Goal: Book appointment/travel/reservation

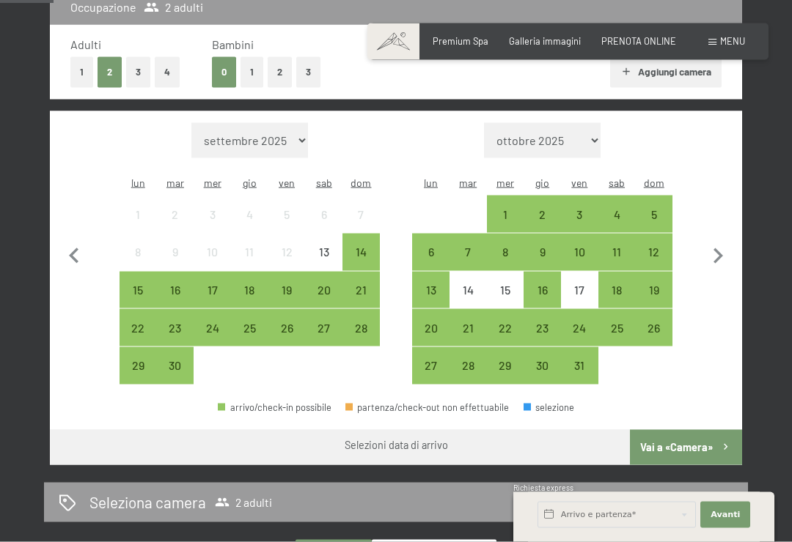
click at [724, 251] on icon "button" at bounding box center [717, 256] width 31 height 31
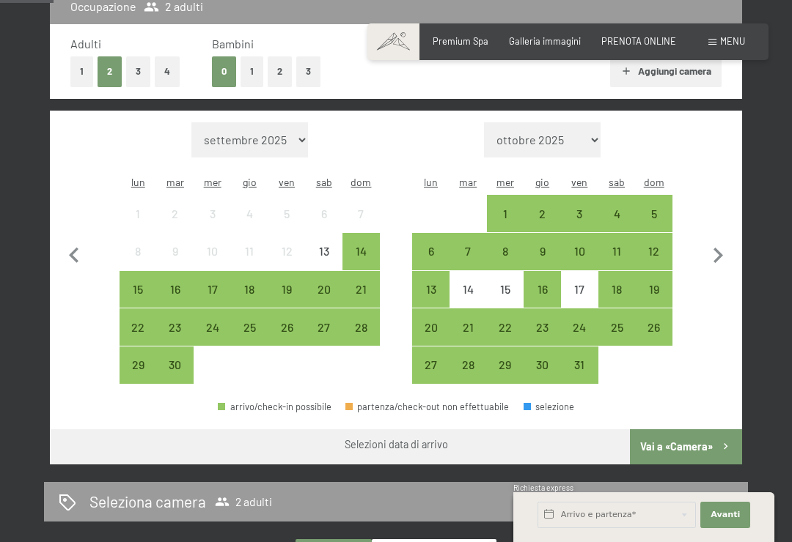
select select "2025-10-01"
select select "2025-11-01"
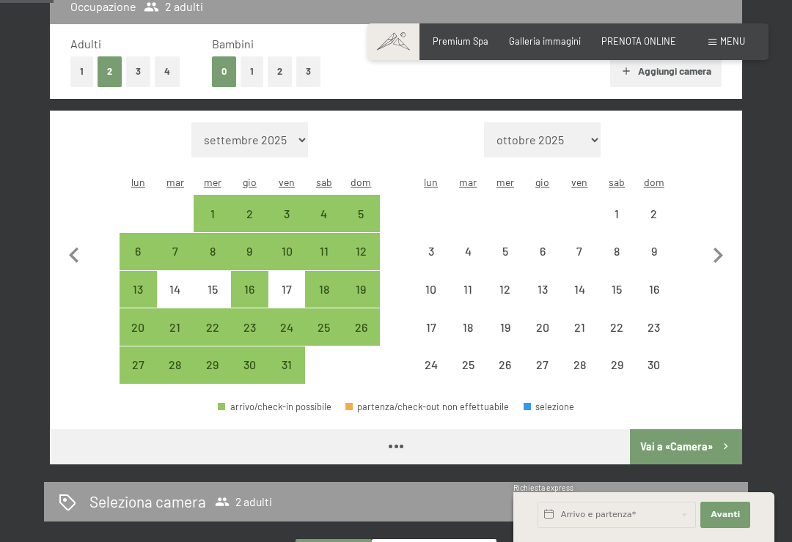
click at [720, 248] on icon "button" at bounding box center [718, 255] width 10 height 15
select select "2025-11-01"
select select "2025-12-01"
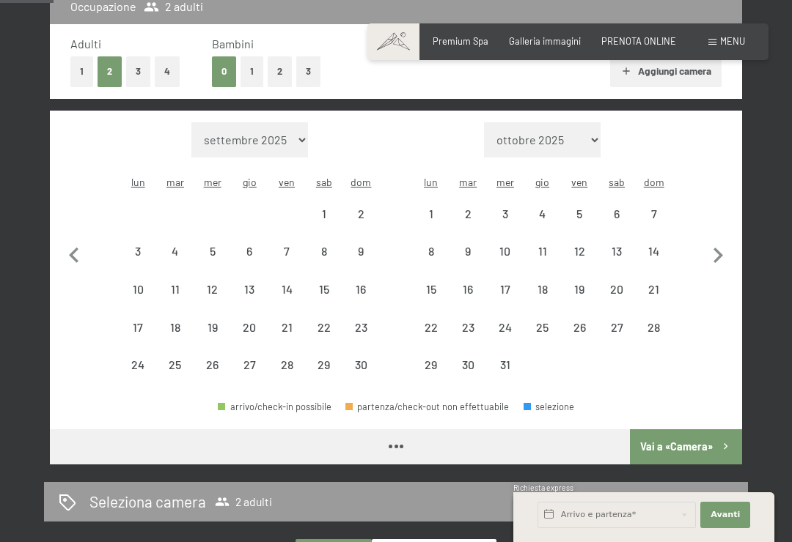
click at [720, 248] on icon "button" at bounding box center [718, 255] width 10 height 15
select select "2025-12-01"
select select "2026-01-01"
select select "2025-12-01"
select select "2026-01-01"
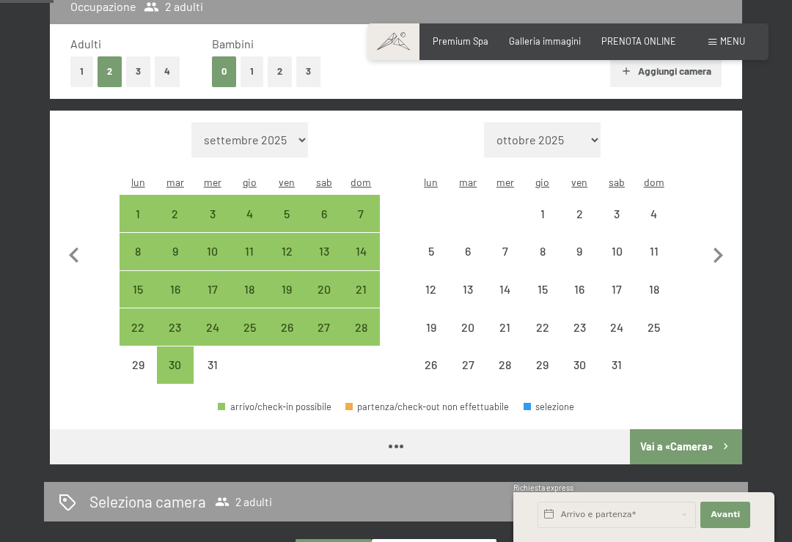
select select "2025-12-01"
select select "2026-01-01"
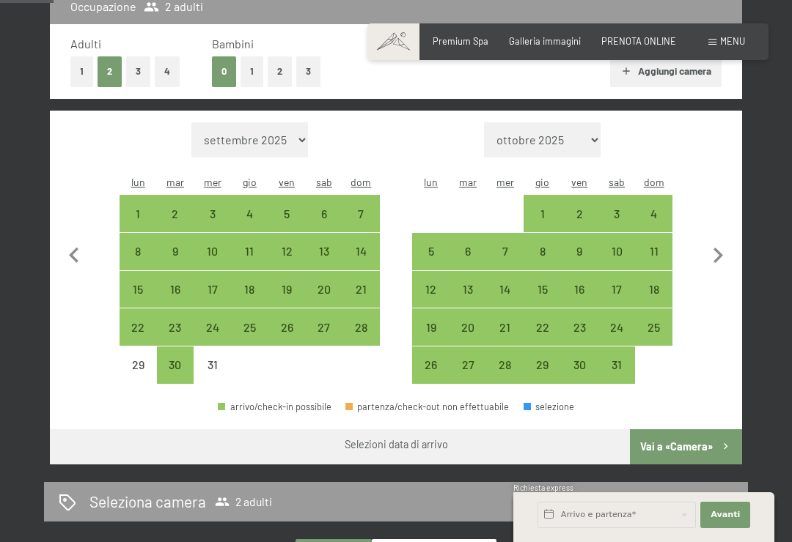
click at [504, 360] on div "28" at bounding box center [505, 376] width 34 height 34
select select "2025-12-01"
select select "2026-01-01"
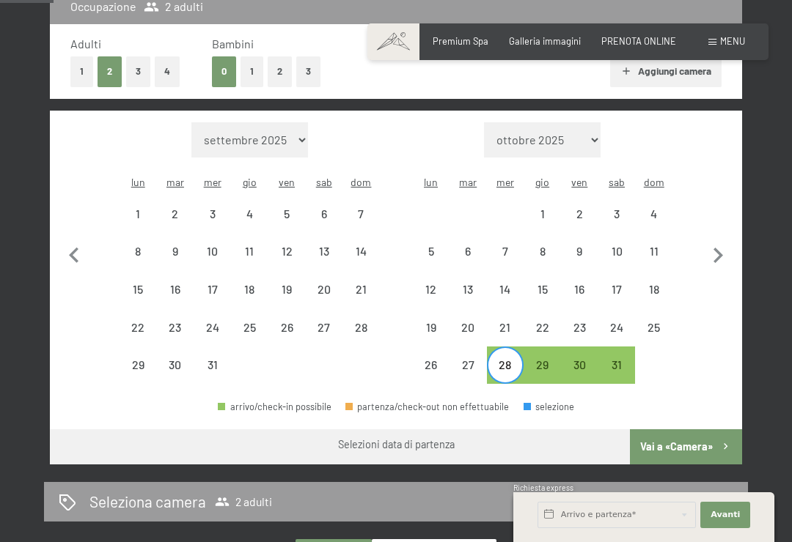
click at [619, 359] on div "31" at bounding box center [617, 376] width 34 height 34
select select "2025-12-01"
select select "2026-01-01"
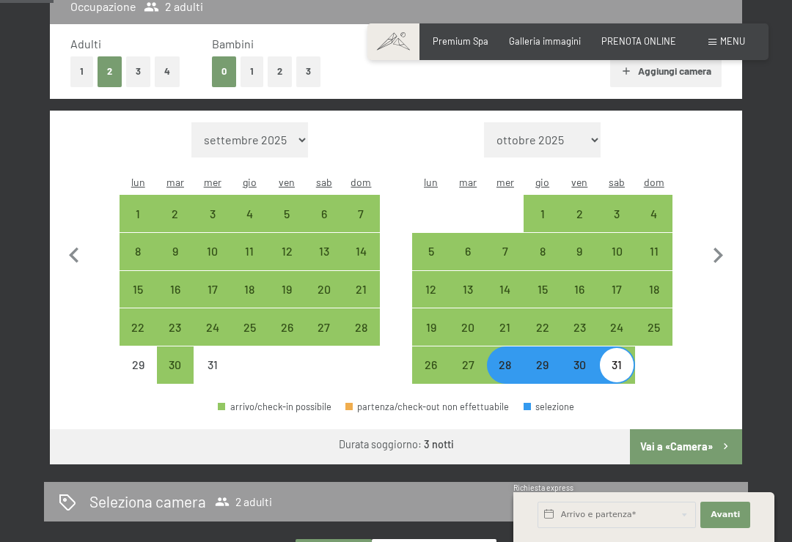
click at [708, 432] on button "Vai a «Camera»" at bounding box center [686, 446] width 112 height 35
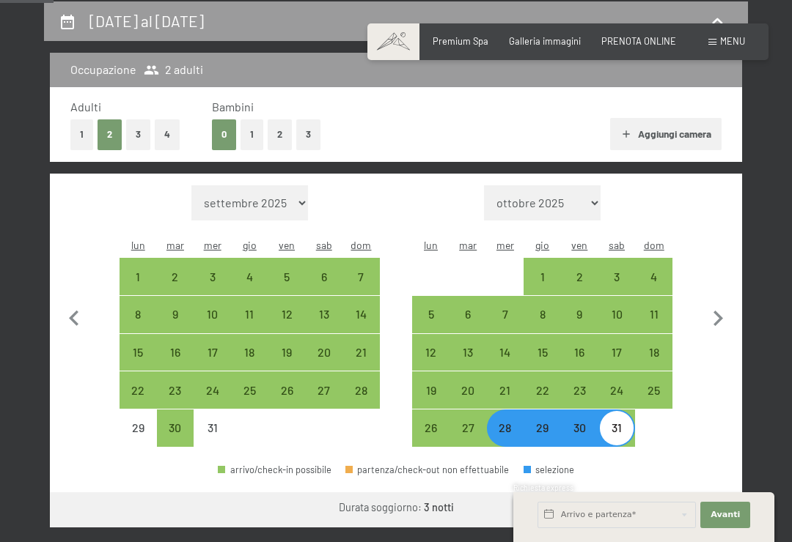
select select "2025-12-01"
select select "2026-01-01"
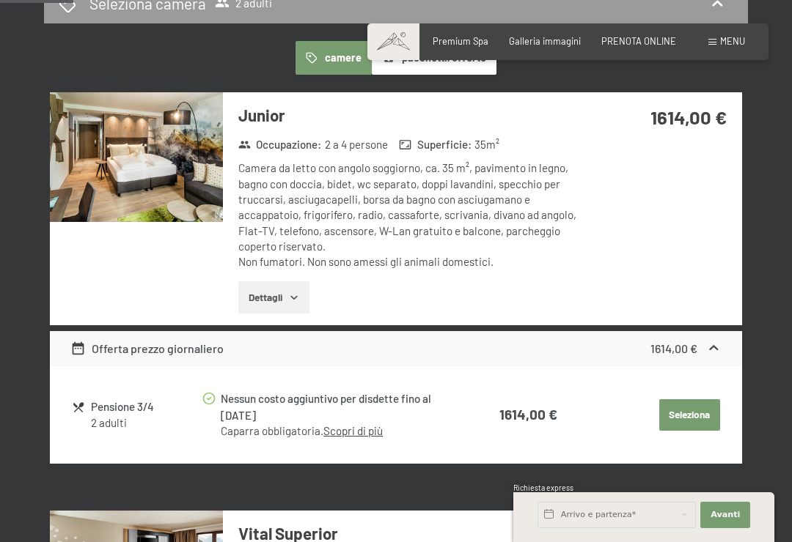
scroll to position [0, 0]
